Goal: Information Seeking & Learning: Understand process/instructions

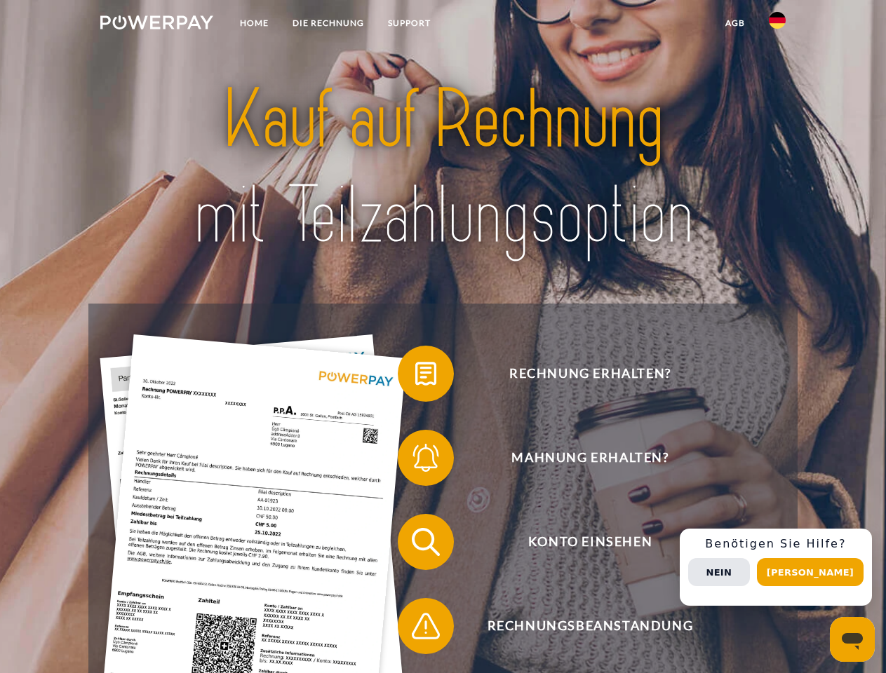
click at [156, 25] on img at bounding box center [156, 22] width 113 height 14
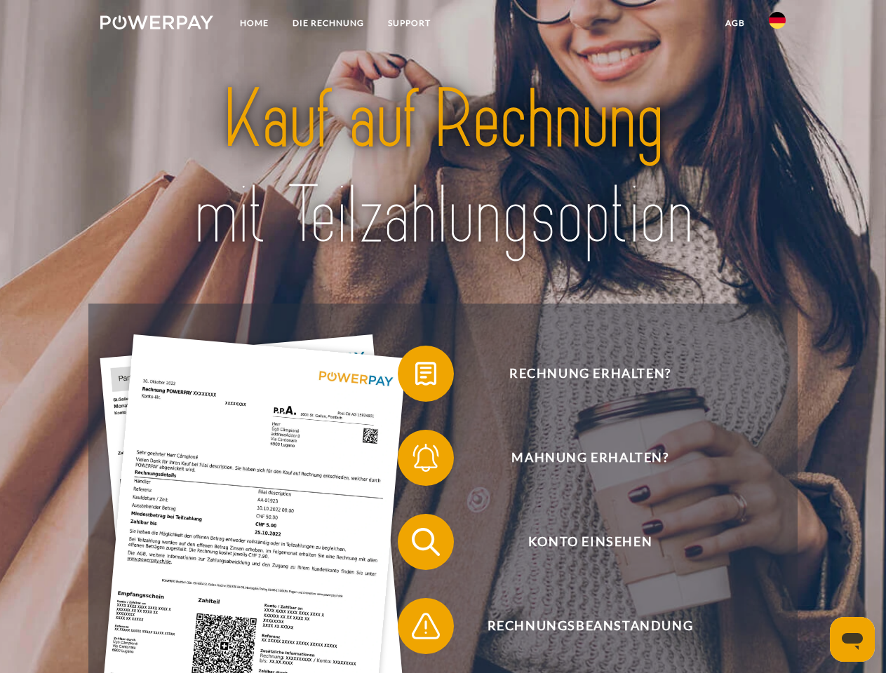
click at [777, 25] on img at bounding box center [777, 20] width 17 height 17
click at [734, 23] on link "agb" at bounding box center [734, 23] width 43 height 25
click at [415, 377] on span at bounding box center [405, 374] width 70 height 70
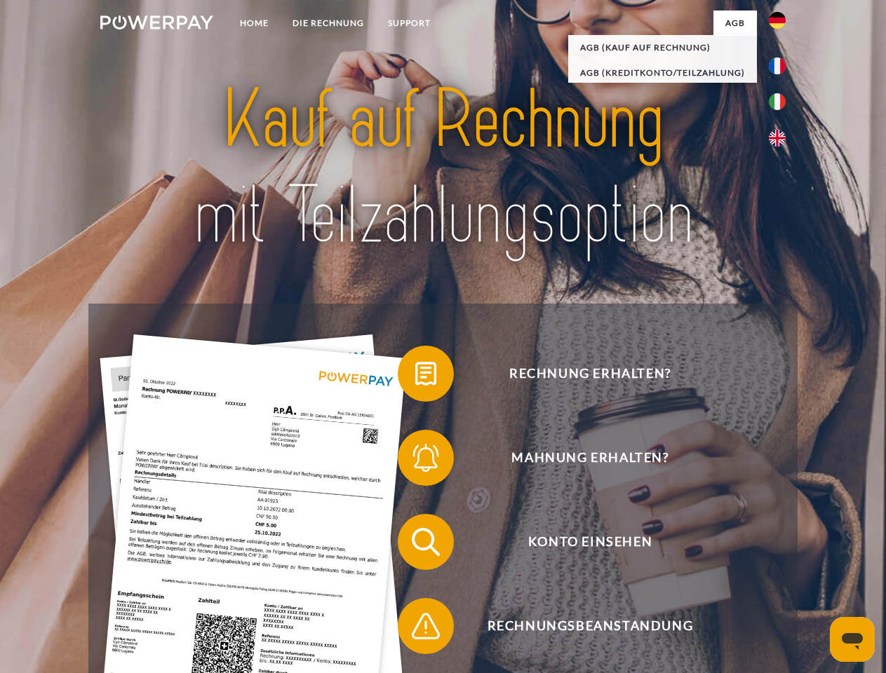
click at [415, 461] on div "Rechnung erhalten? Mahnung erhalten? Konto einsehen" at bounding box center [442, 584] width 708 height 561
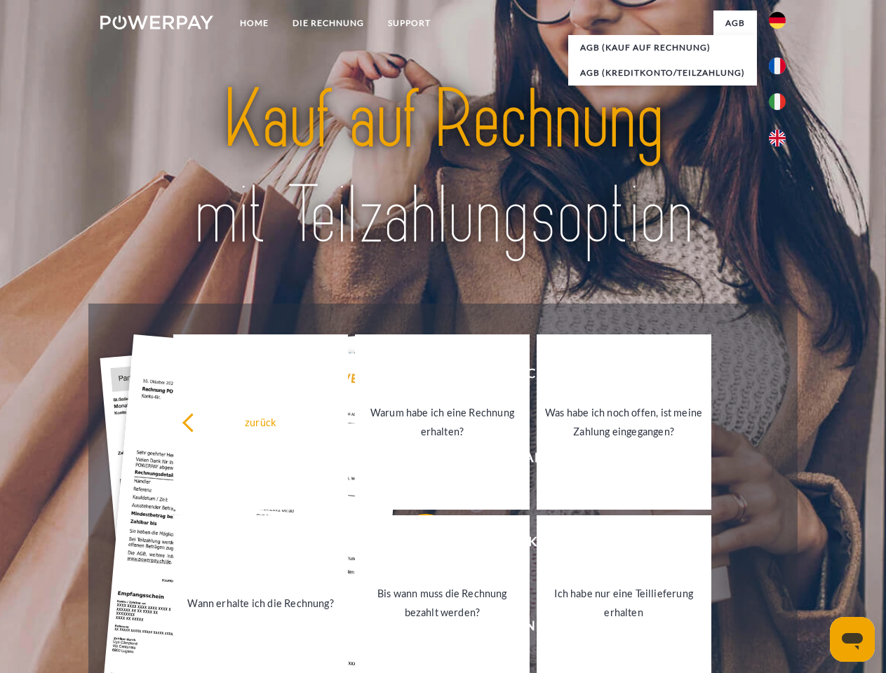
click at [415, 545] on link "Bis wann muss die Rechnung bezahlt werden?" at bounding box center [442, 602] width 175 height 175
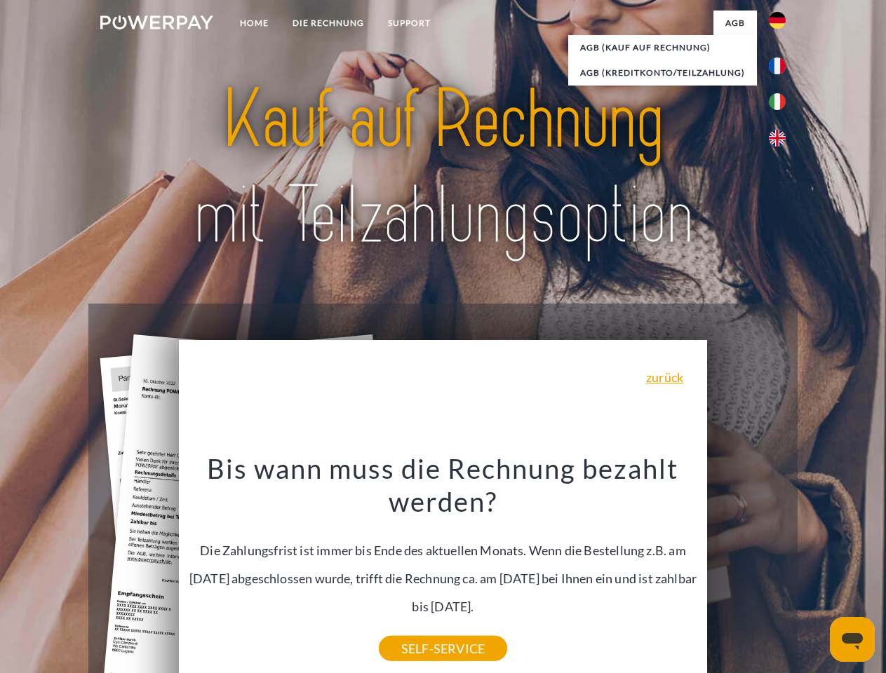
click at [781, 567] on div "Rechnung erhalten? Mahnung erhalten? Konto einsehen" at bounding box center [442, 584] width 708 height 561
click at [746, 570] on span "Konto einsehen" at bounding box center [590, 542] width 344 height 56
click at [815, 572] on header "Home DIE RECHNUNG SUPPORT" at bounding box center [443, 484] width 886 height 969
